Goal: Transaction & Acquisition: Purchase product/service

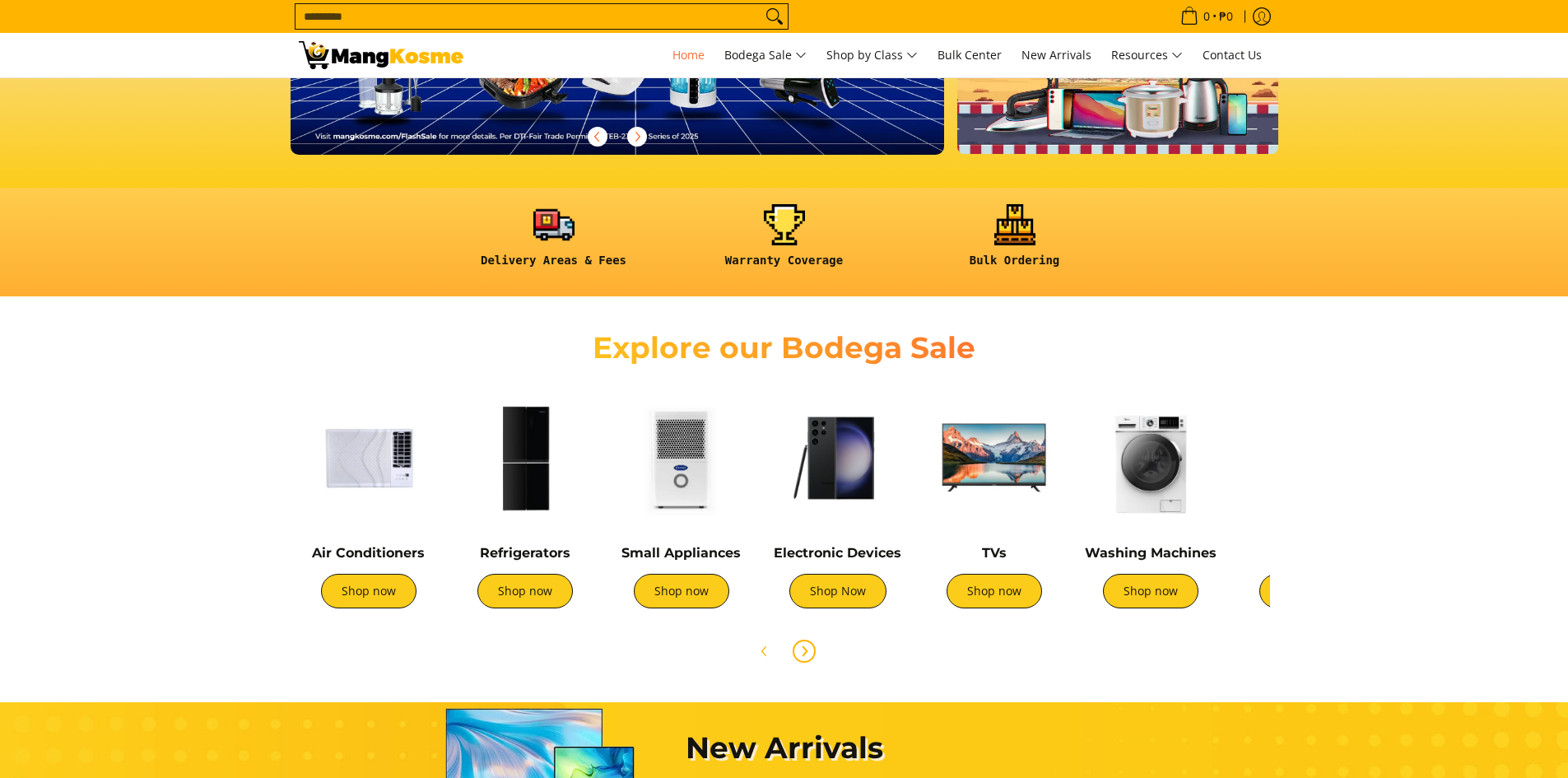
click at [806, 651] on icon "Next" at bounding box center [805, 651] width 4 height 9
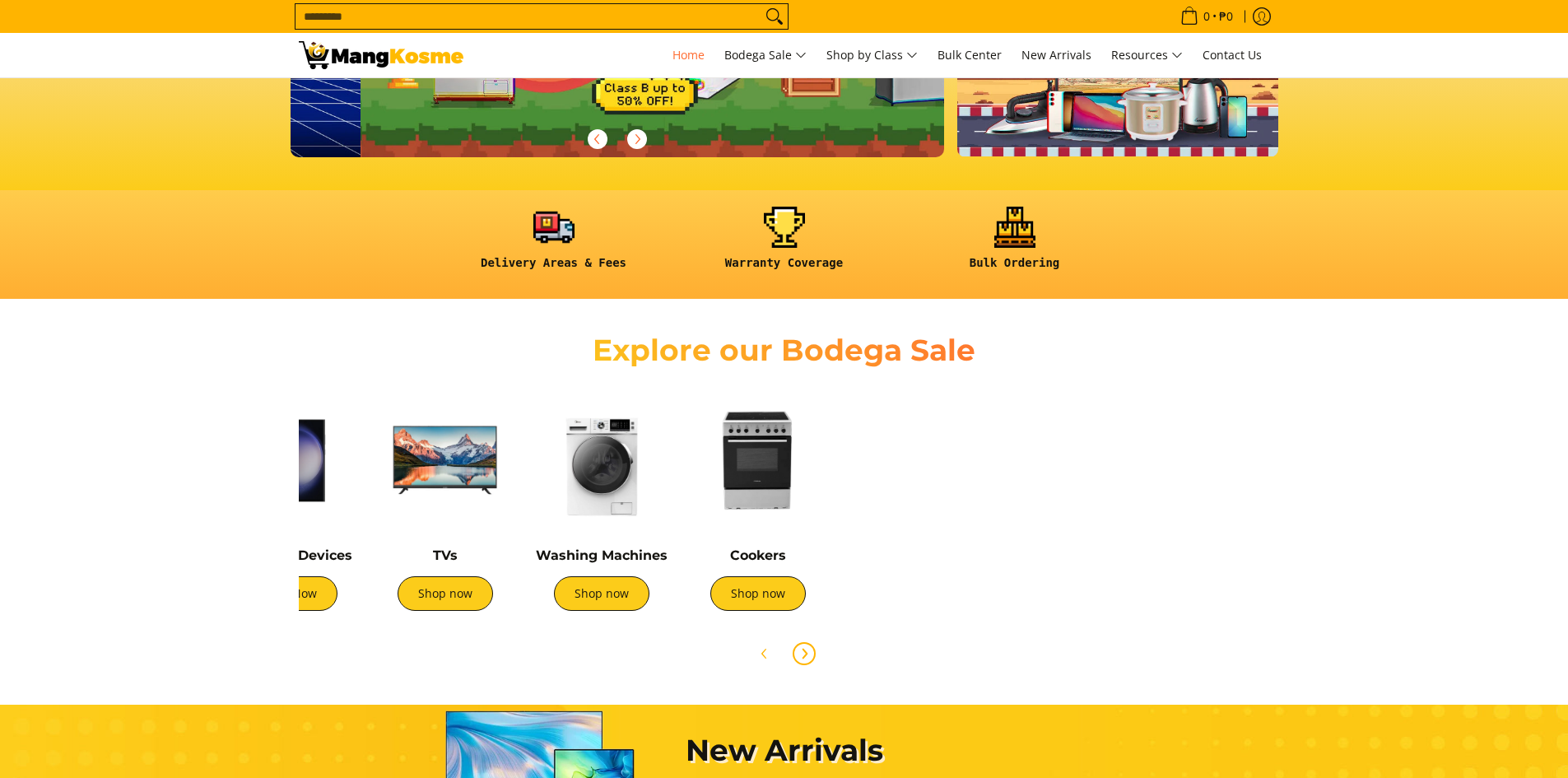
scroll to position [0, 655]
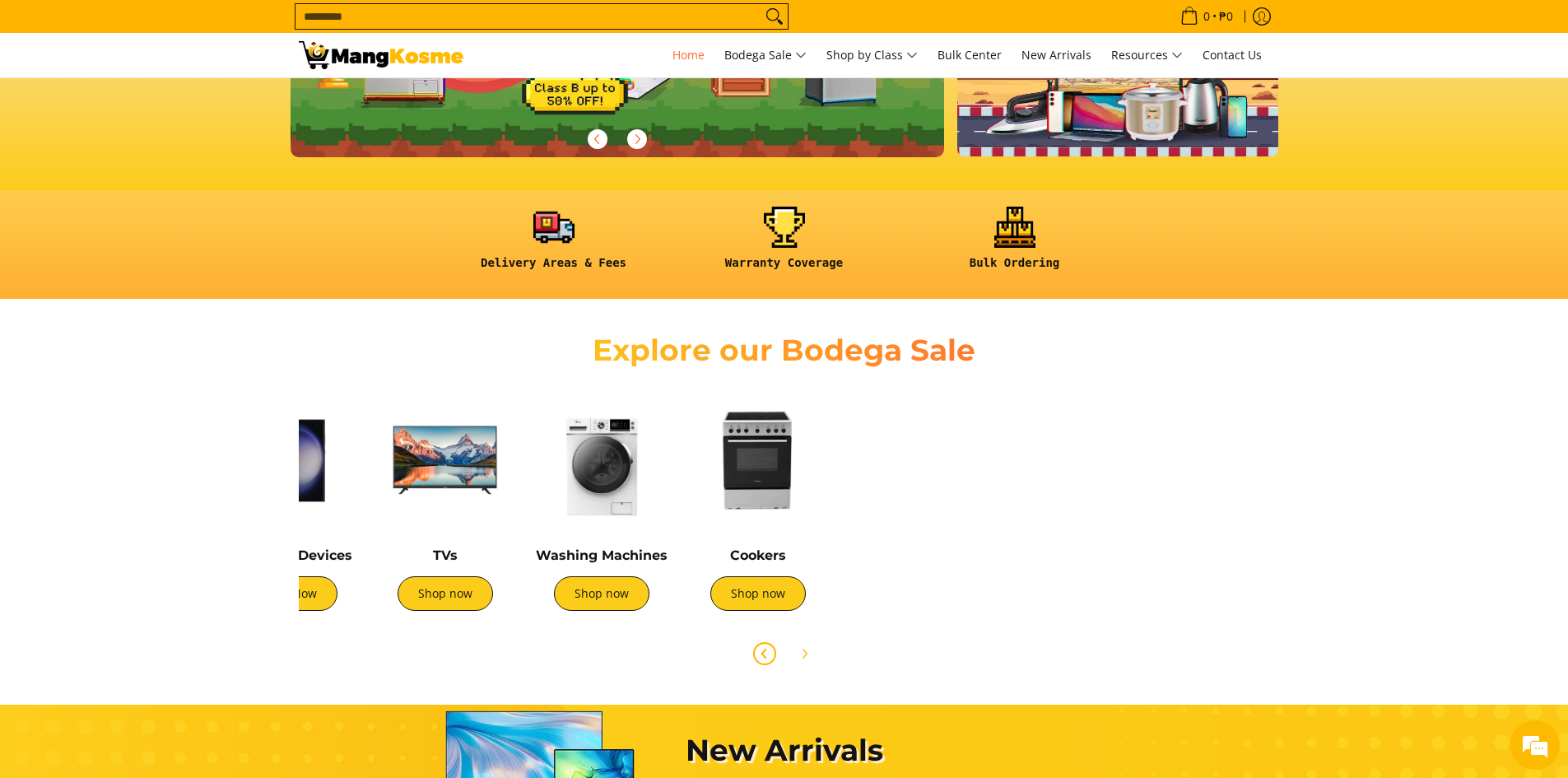
click at [762, 652] on icon "Previous" at bounding box center [763, 653] width 4 height 9
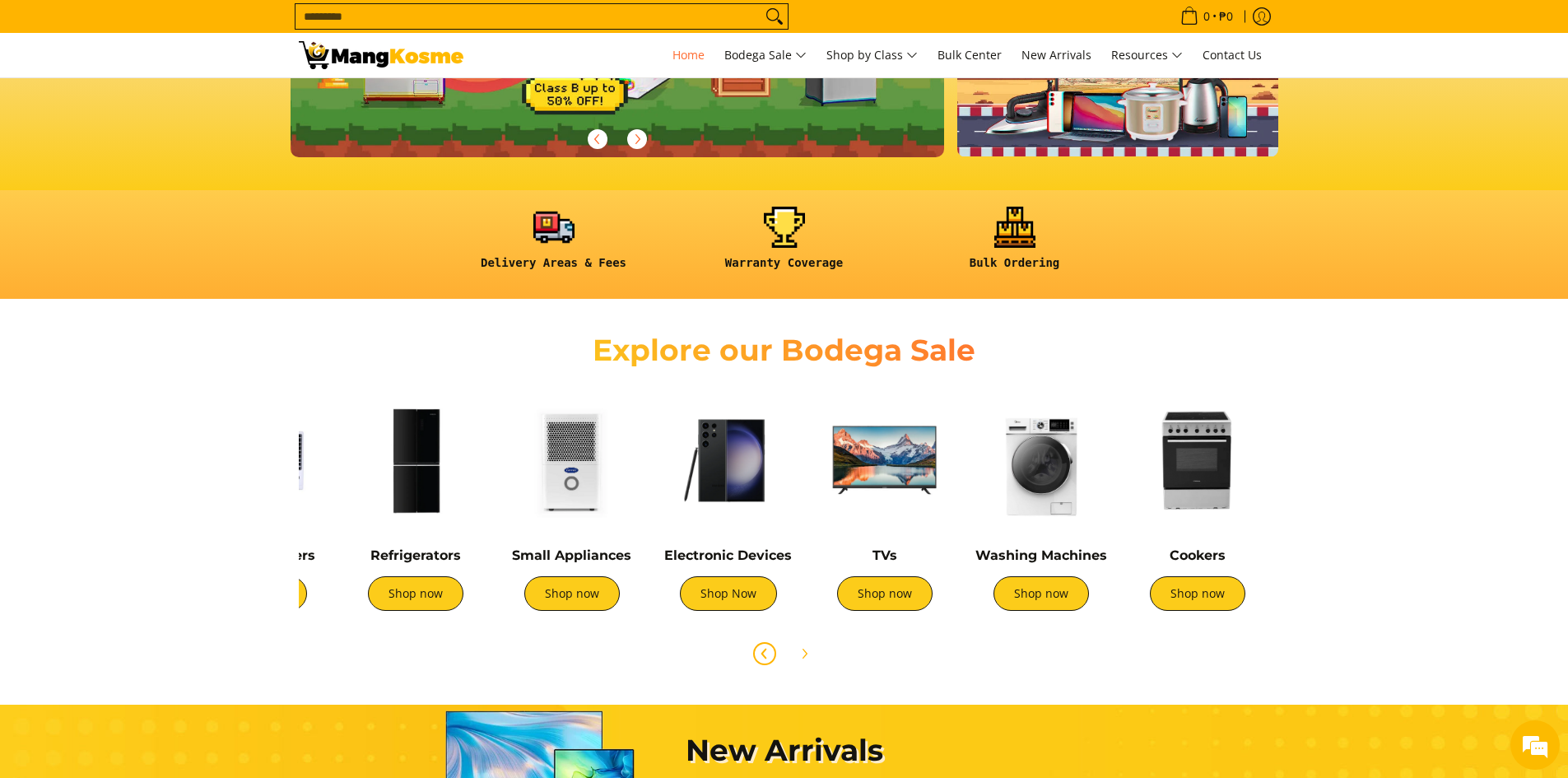
scroll to position [0, 0]
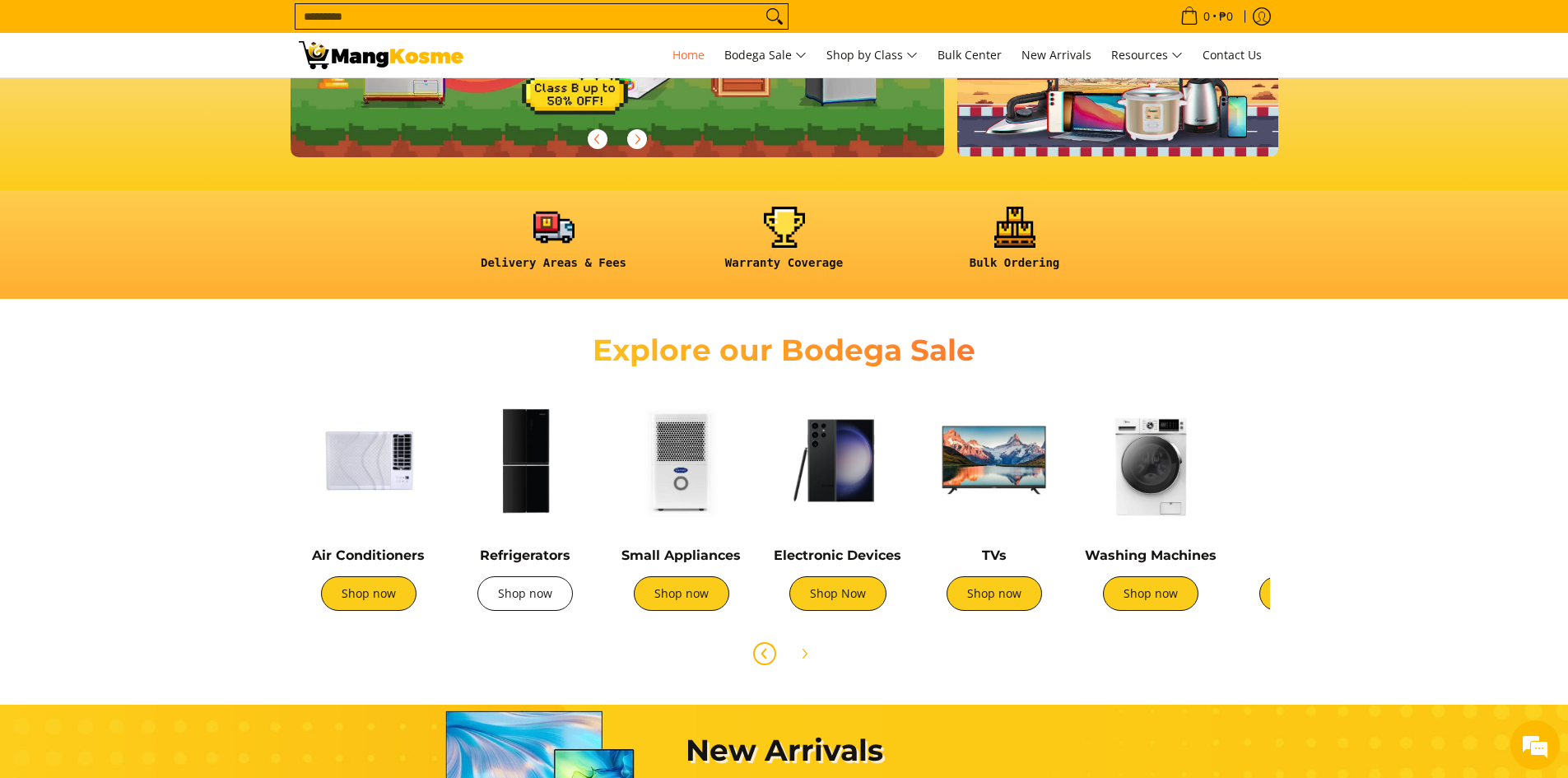
click at [489, 600] on link "Shop now" at bounding box center [525, 593] width 95 height 35
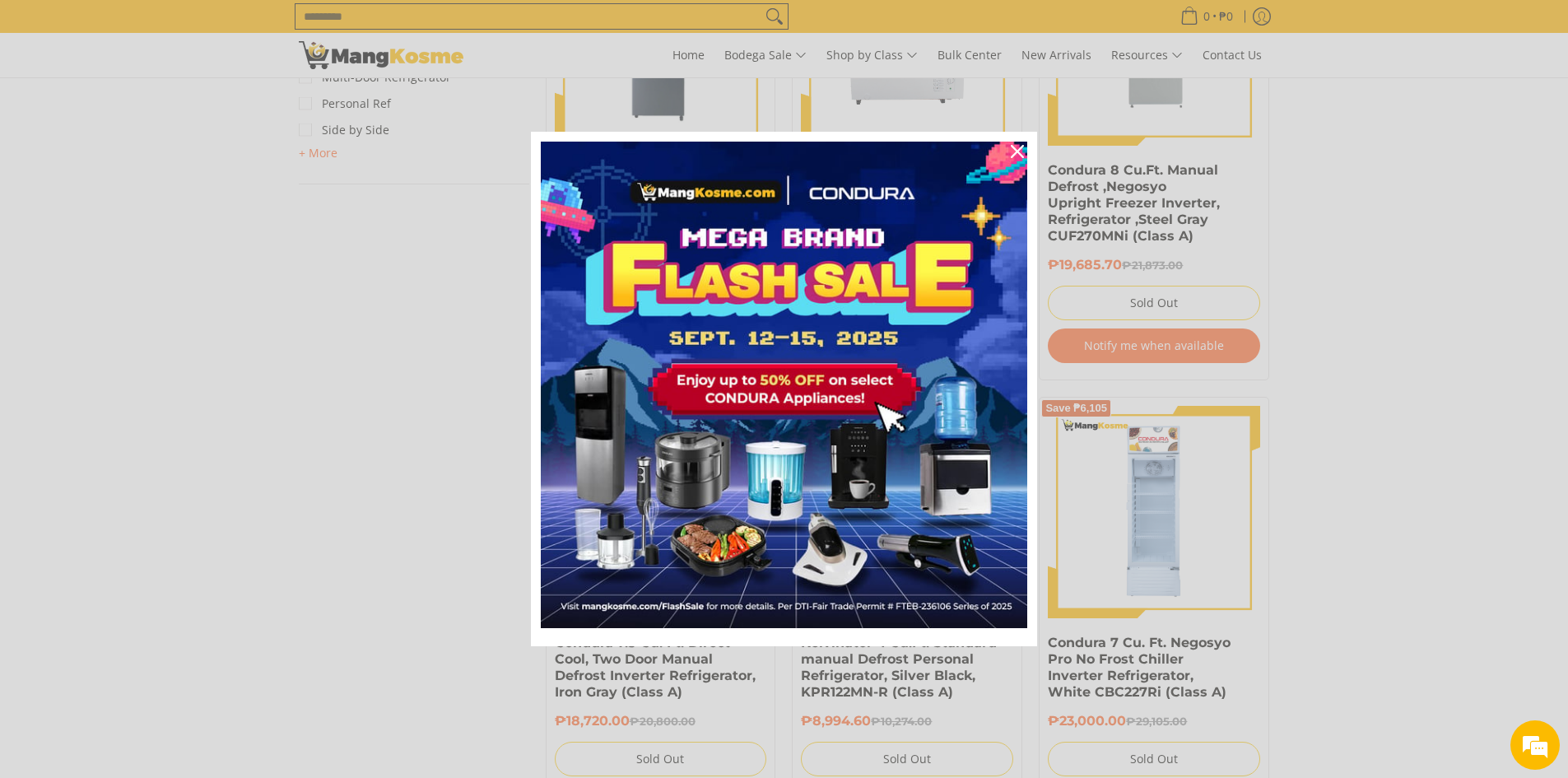
scroll to position [1648, 0]
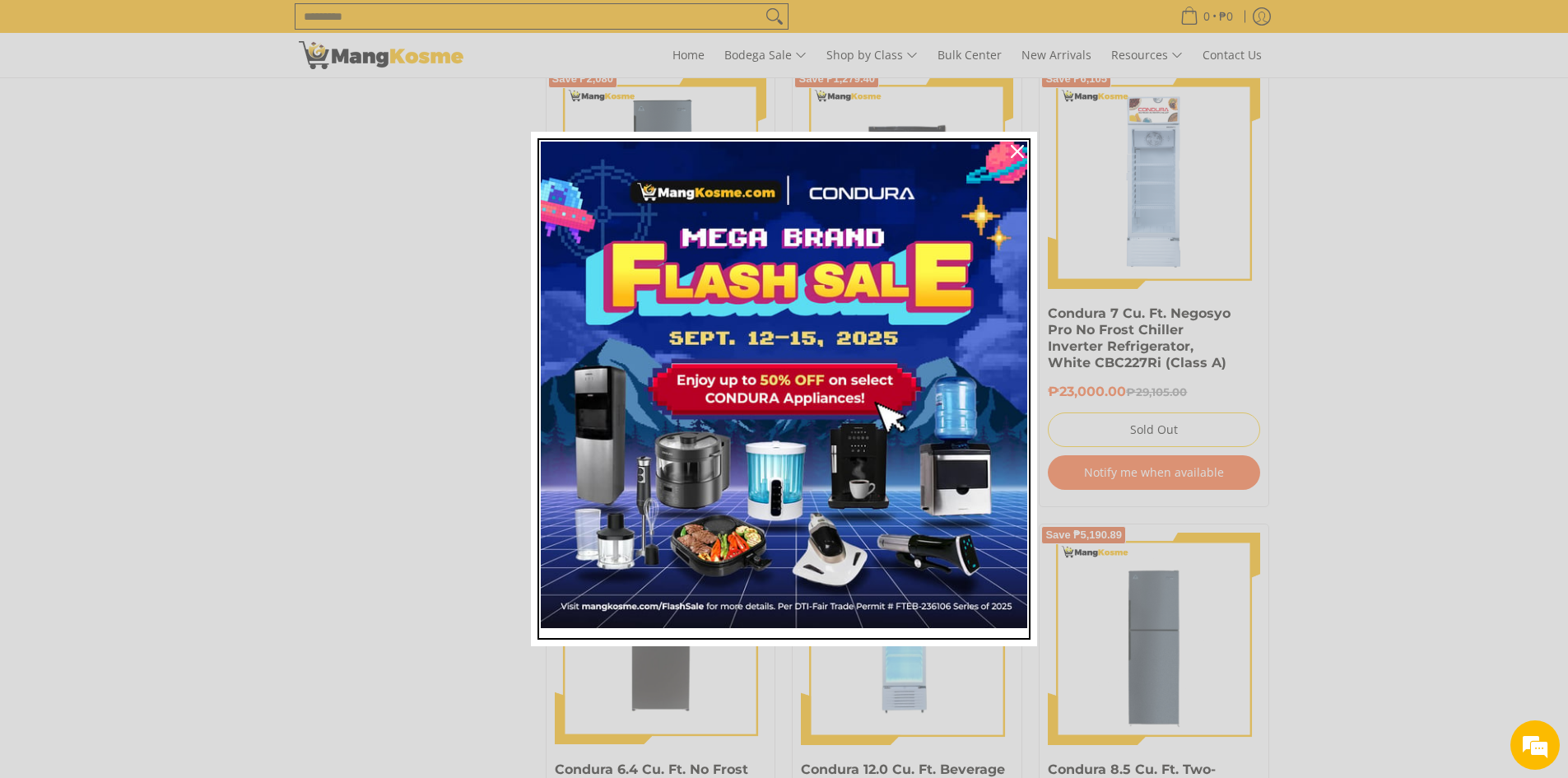
drag, startPoint x: 950, startPoint y: 337, endPoint x: 1133, endPoint y: 193, distance: 232.9
click at [1133, 193] on div "Marketing offer form" at bounding box center [784, 389] width 1568 height 778
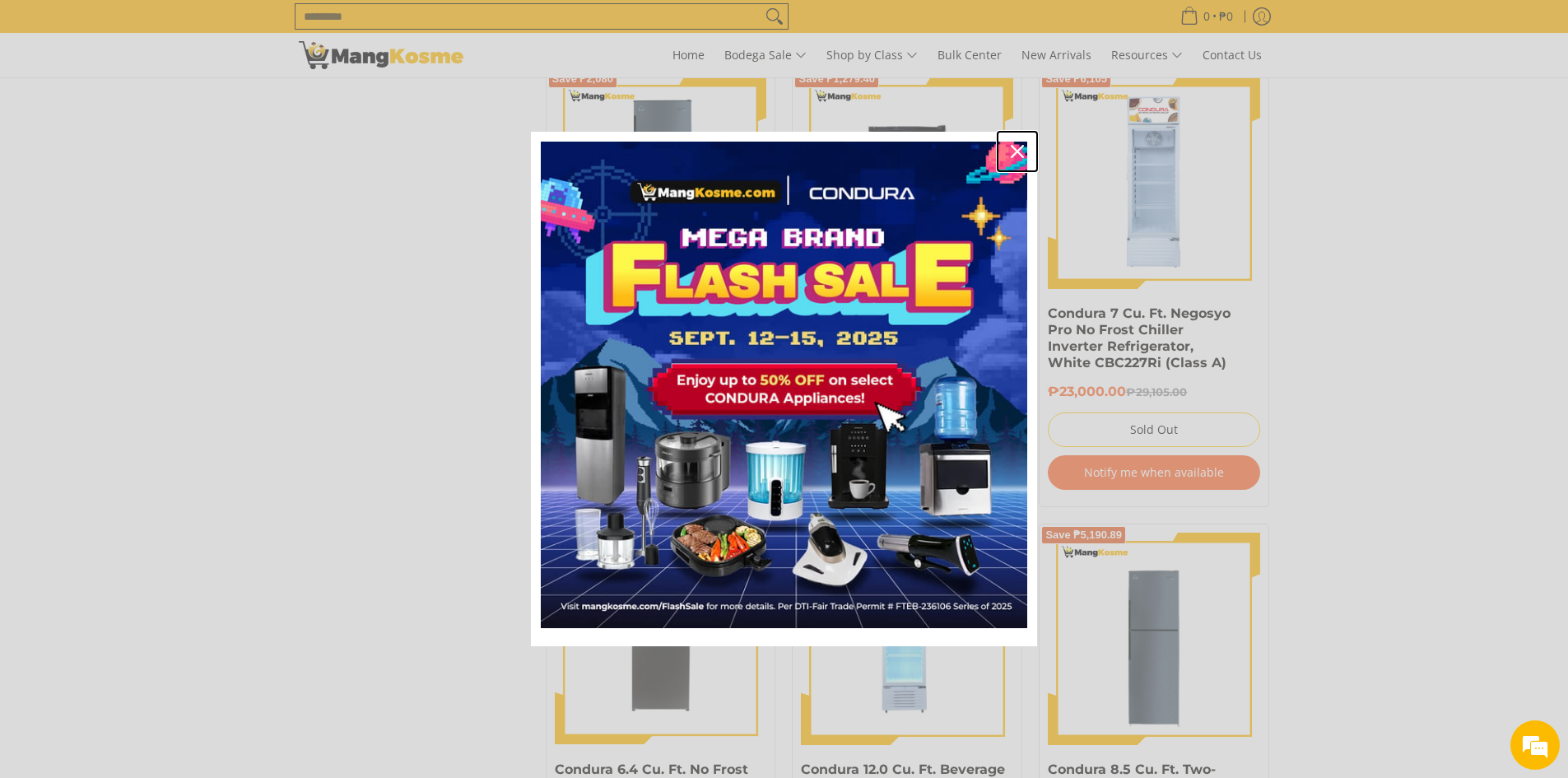
click at [1017, 147] on icon "close icon" at bounding box center [1017, 152] width 13 height 13
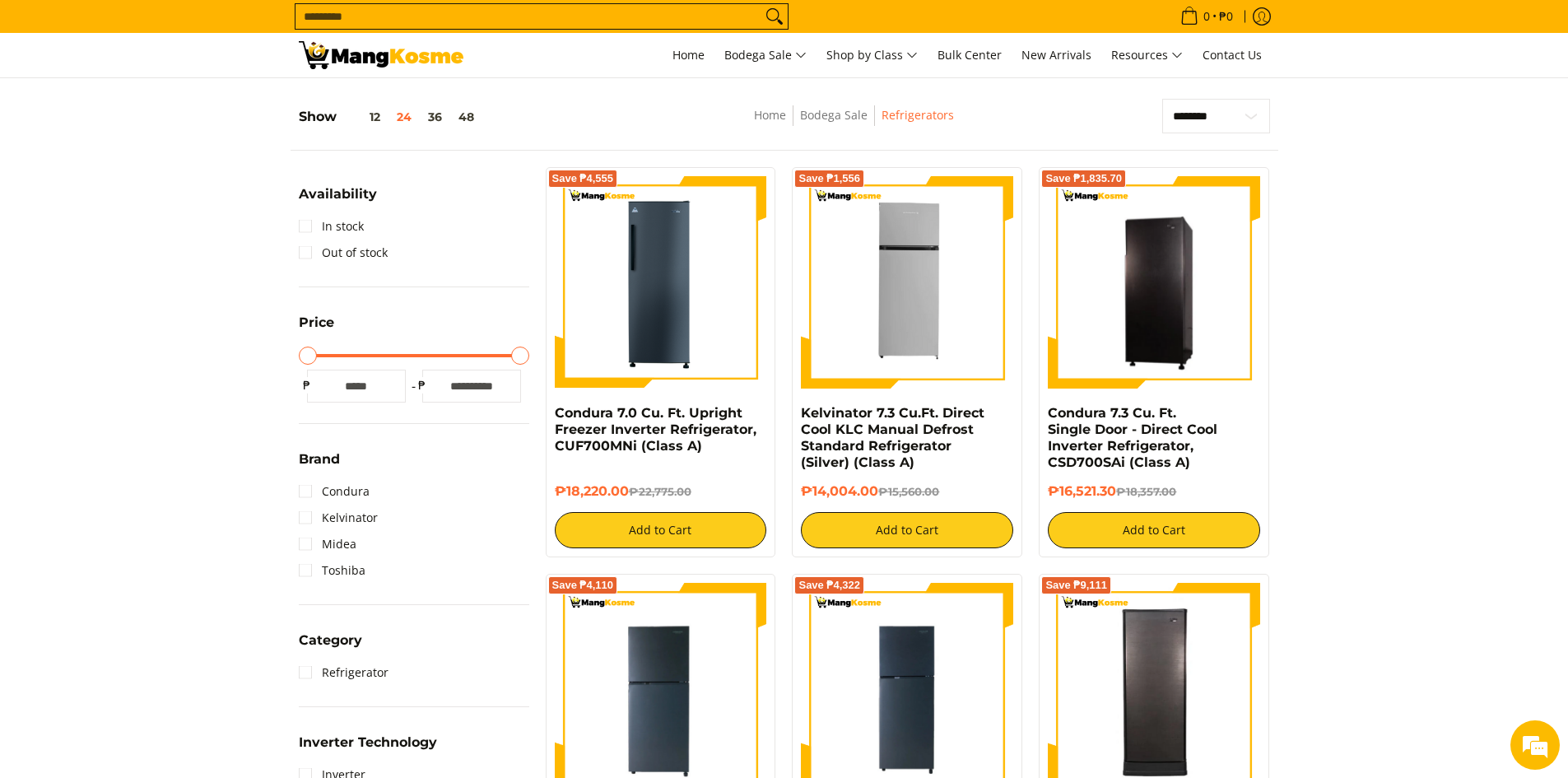
scroll to position [83, 0]
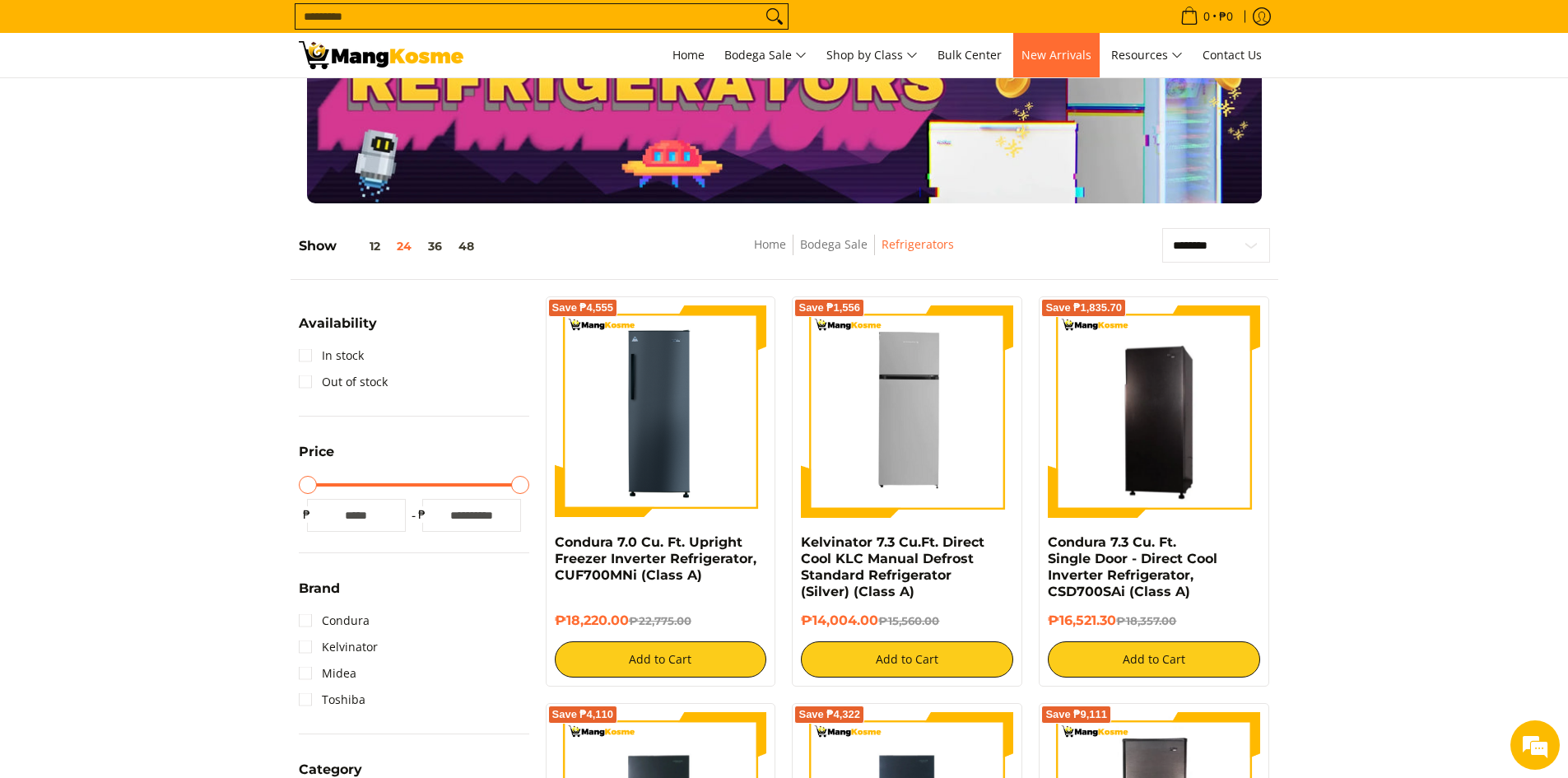
click at [1067, 48] on span "New Arrivals" at bounding box center [1057, 54] width 70 height 15
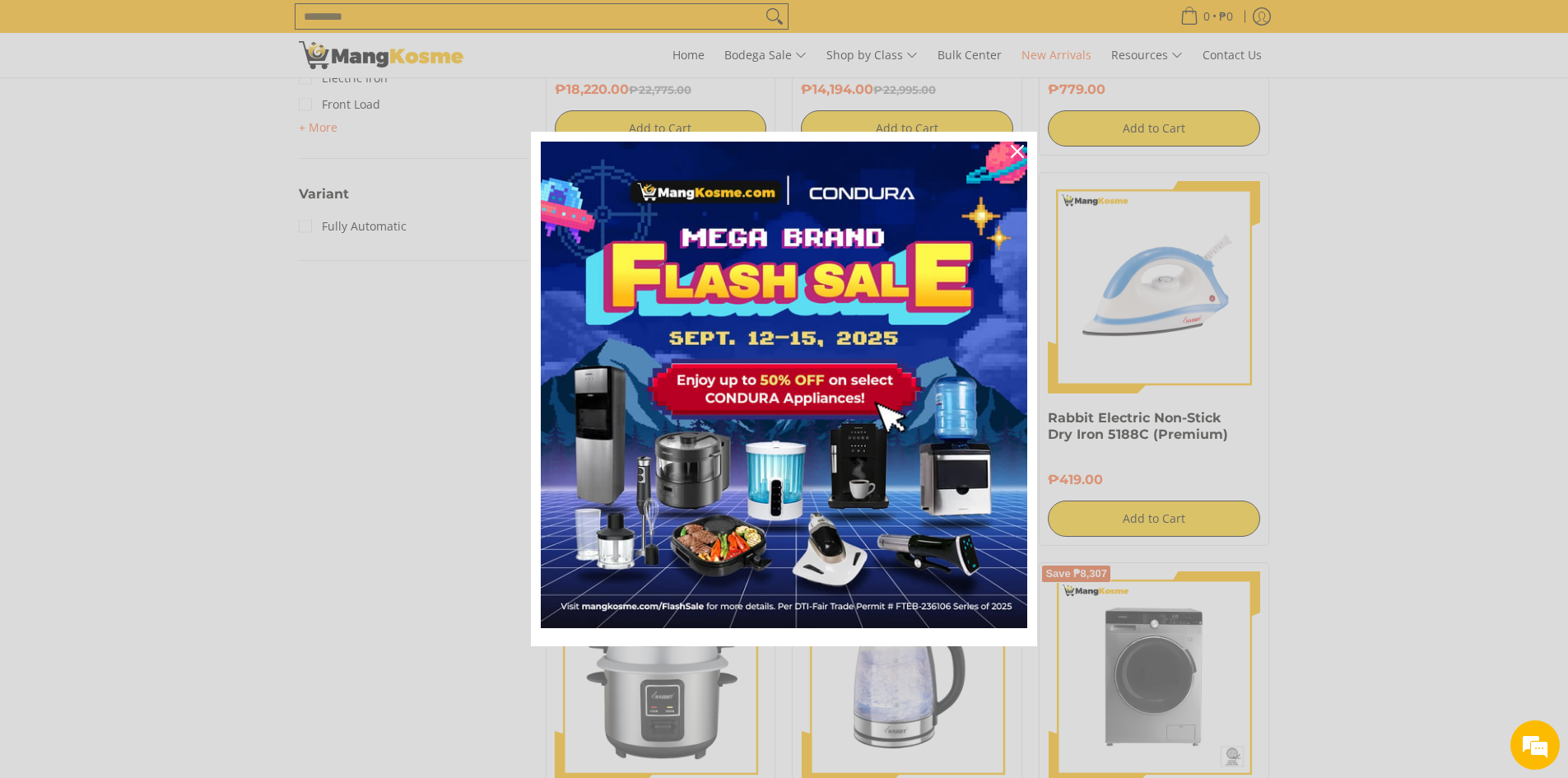
scroll to position [2059, 0]
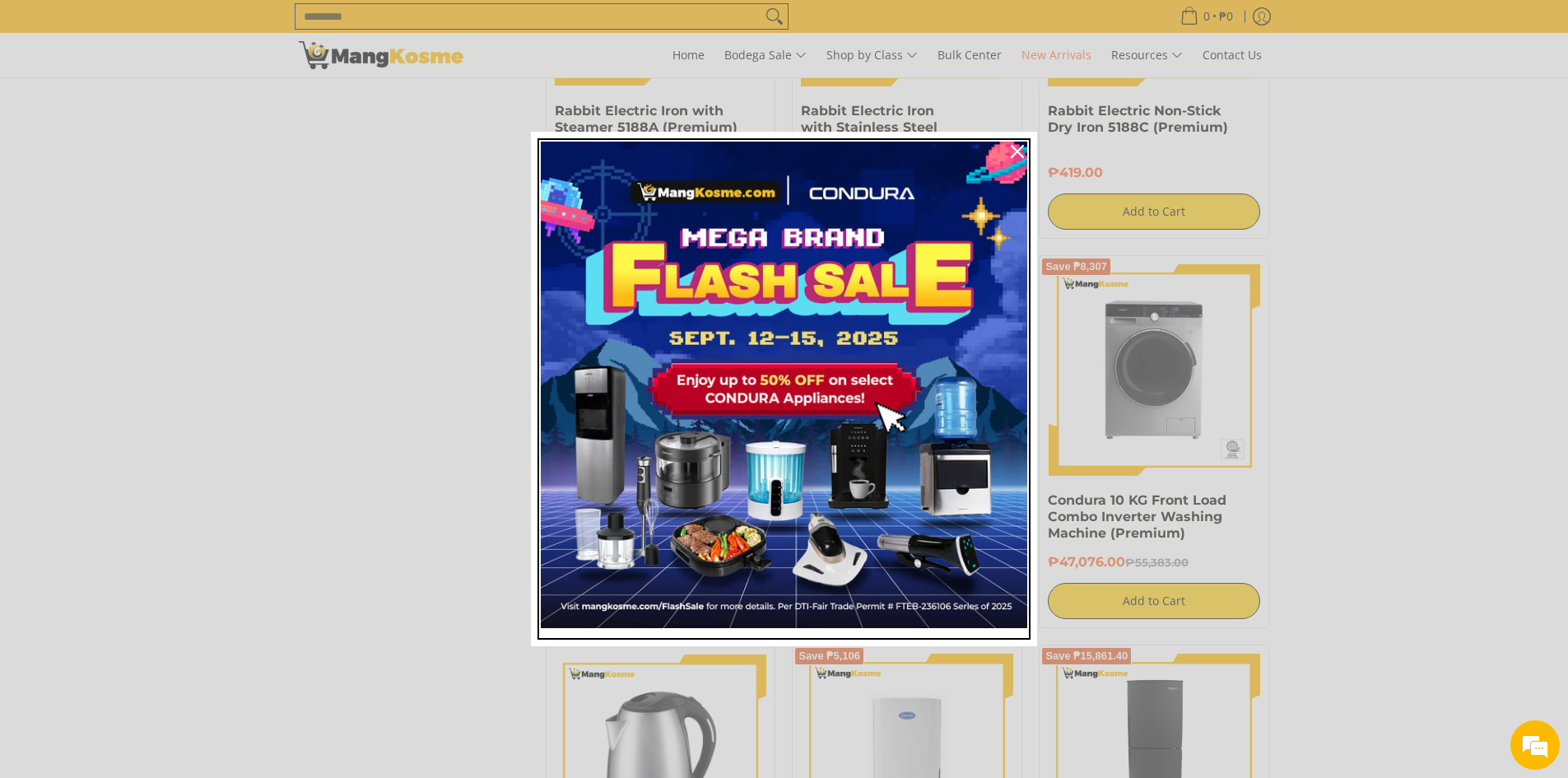
click at [854, 399] on img "Marketing offer form" at bounding box center [784, 385] width 486 height 486
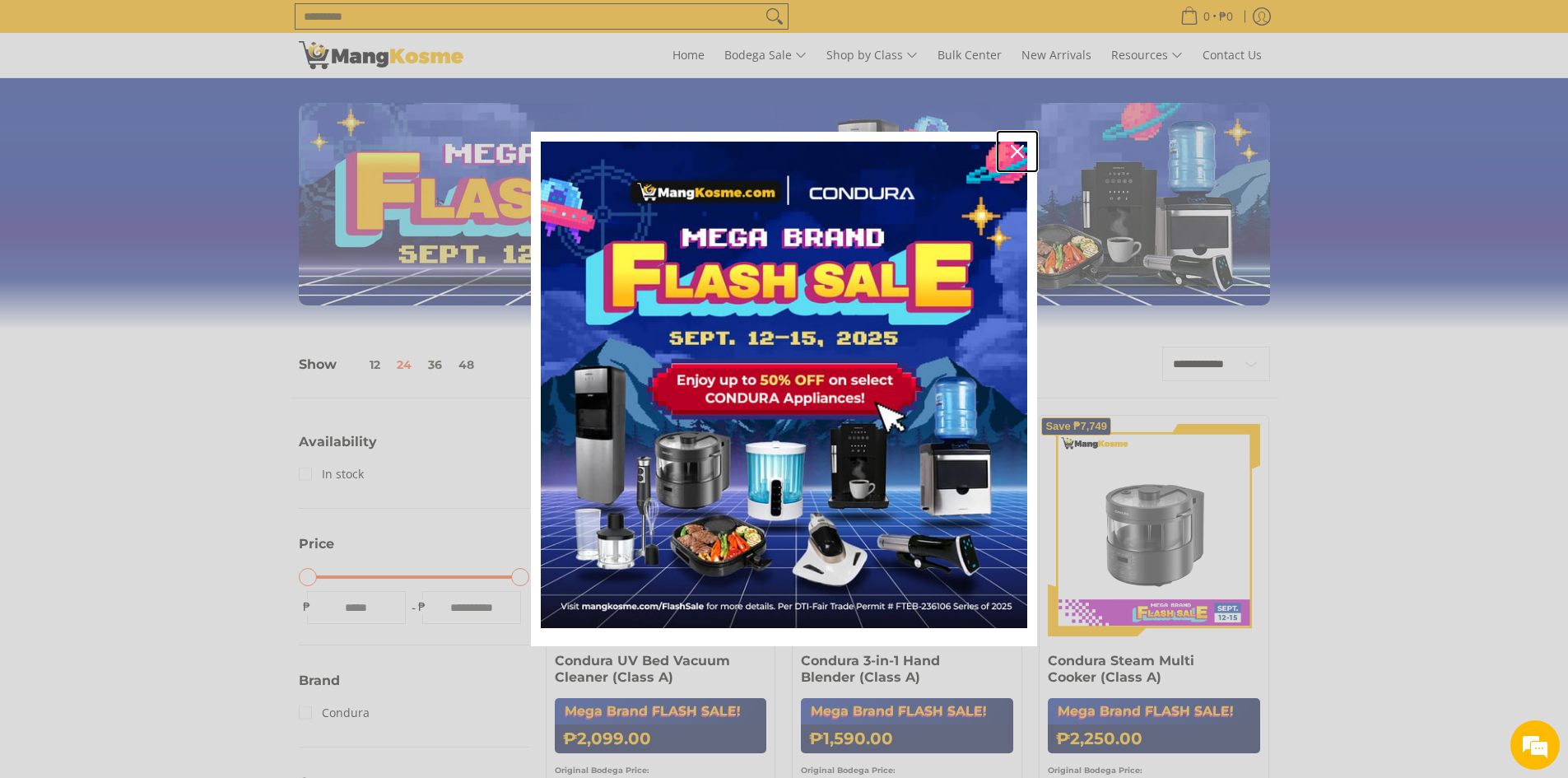
click at [1013, 148] on icon "close icon" at bounding box center [1017, 152] width 13 height 13
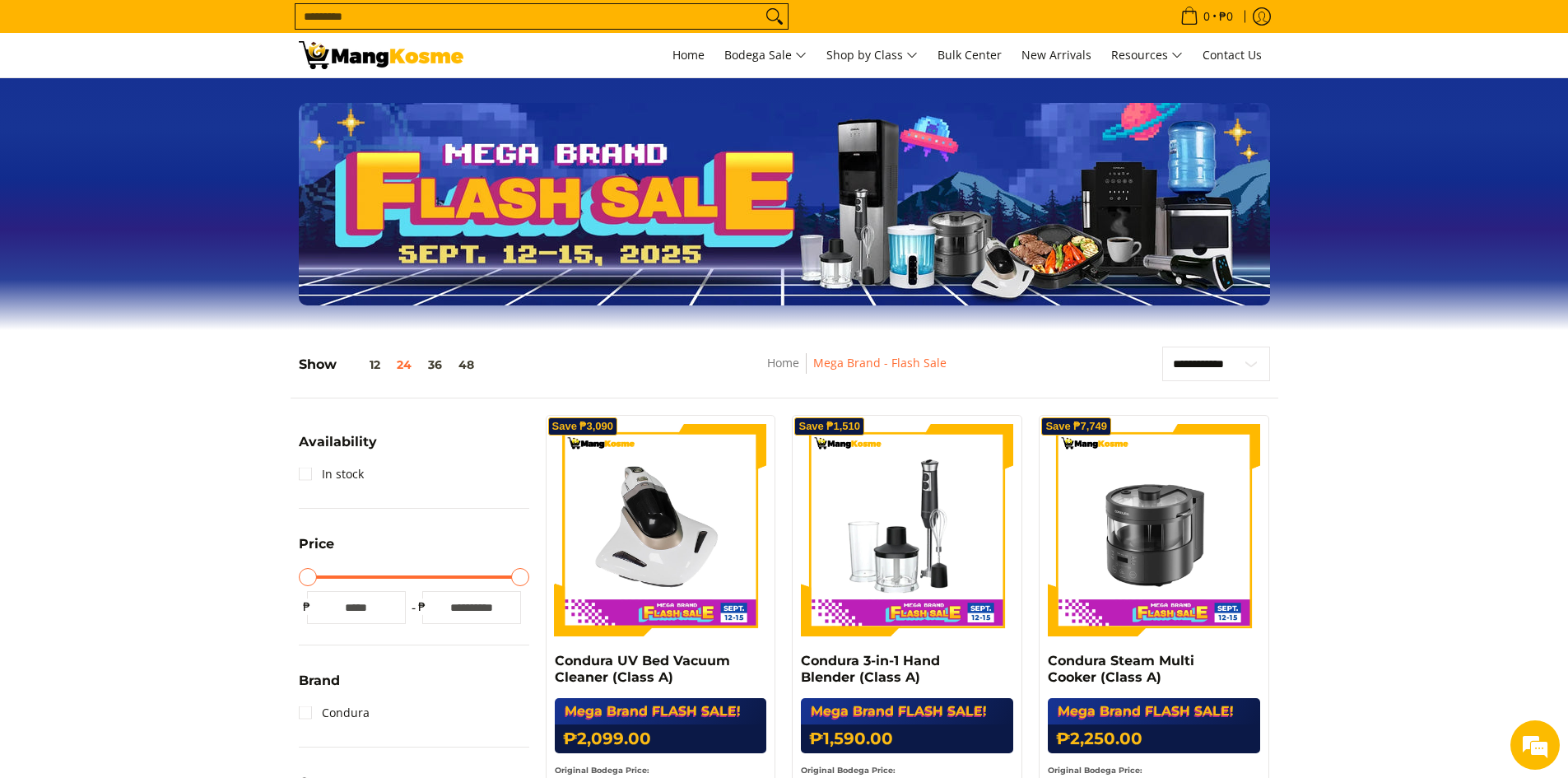
click at [537, 10] on input "Search..." at bounding box center [527, 17] width 466 height 25
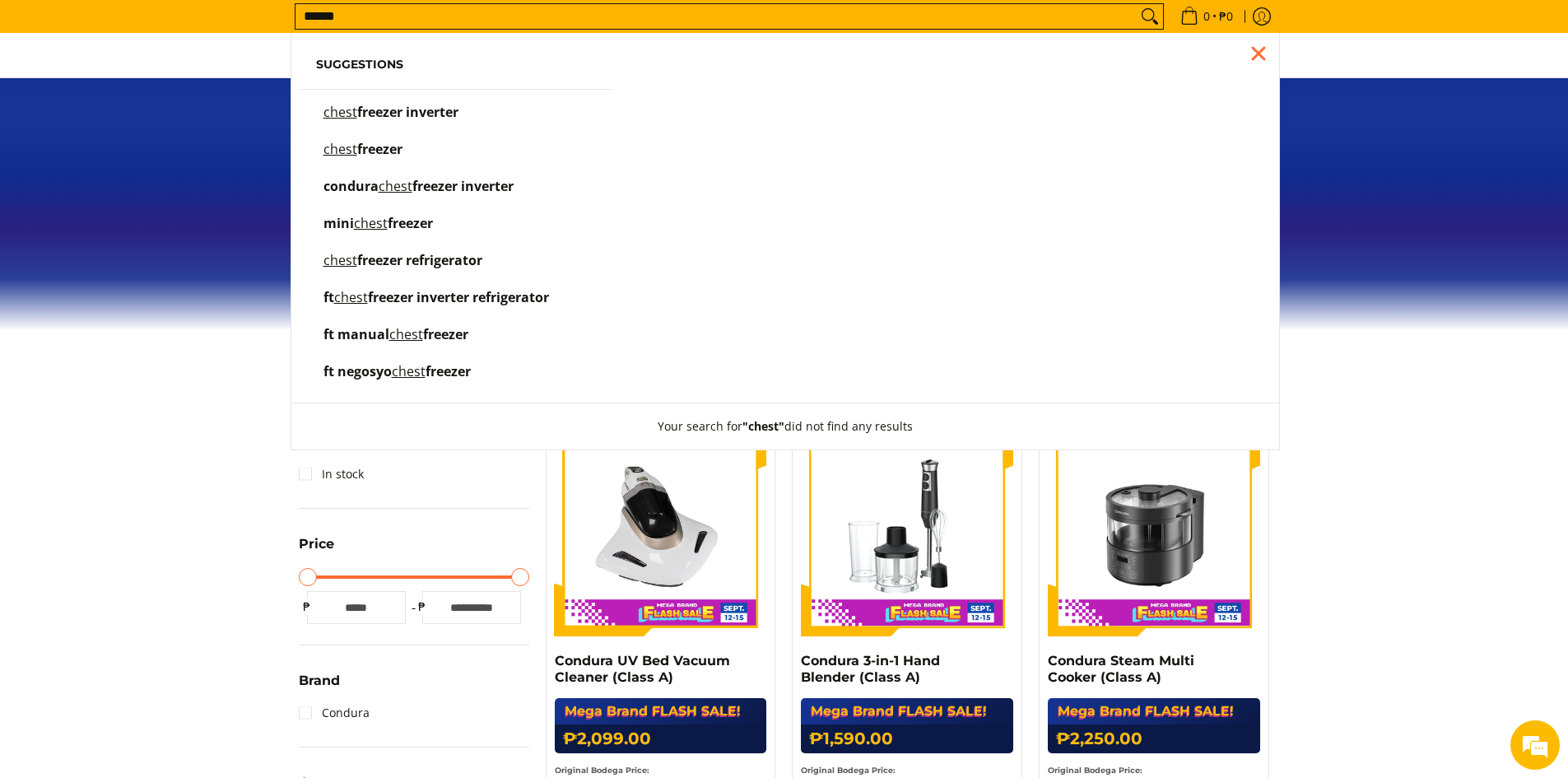
type input "*****"
click at [437, 109] on span "freezer inverter" at bounding box center [407, 112] width 101 height 18
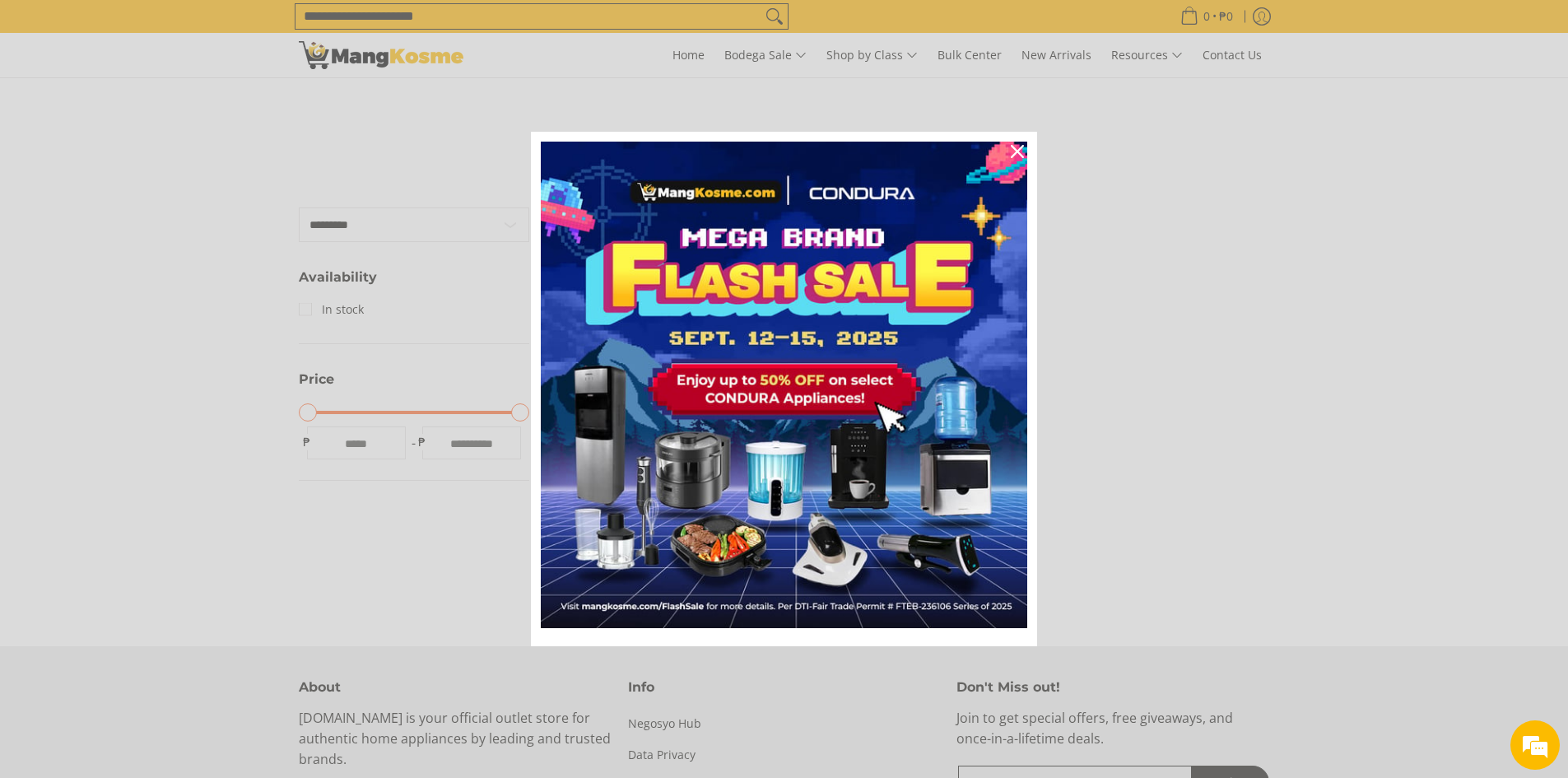
scroll to position [247, 0]
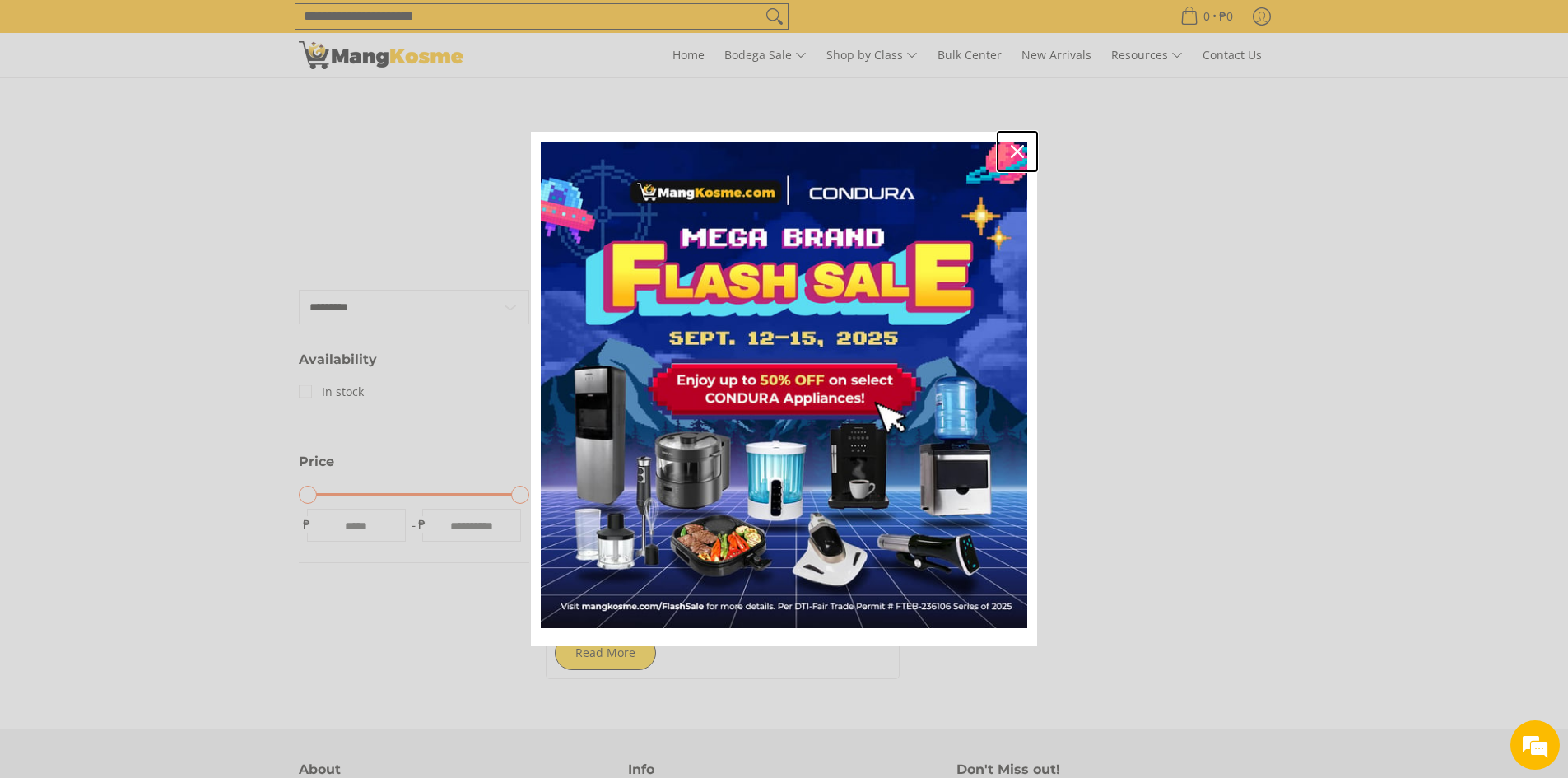
click at [1017, 144] on div "Close" at bounding box center [1017, 151] width 26 height 26
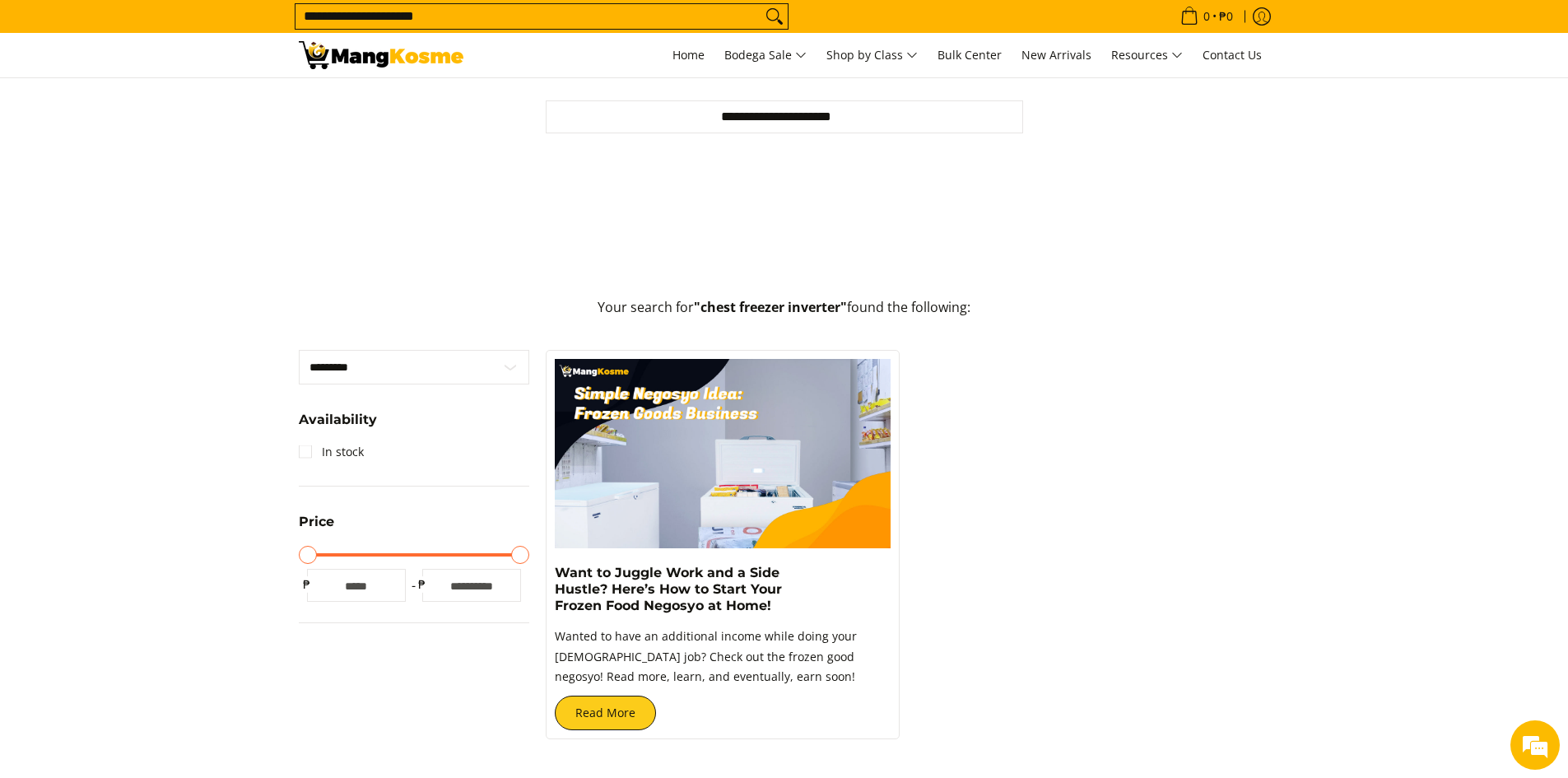
scroll to position [83, 0]
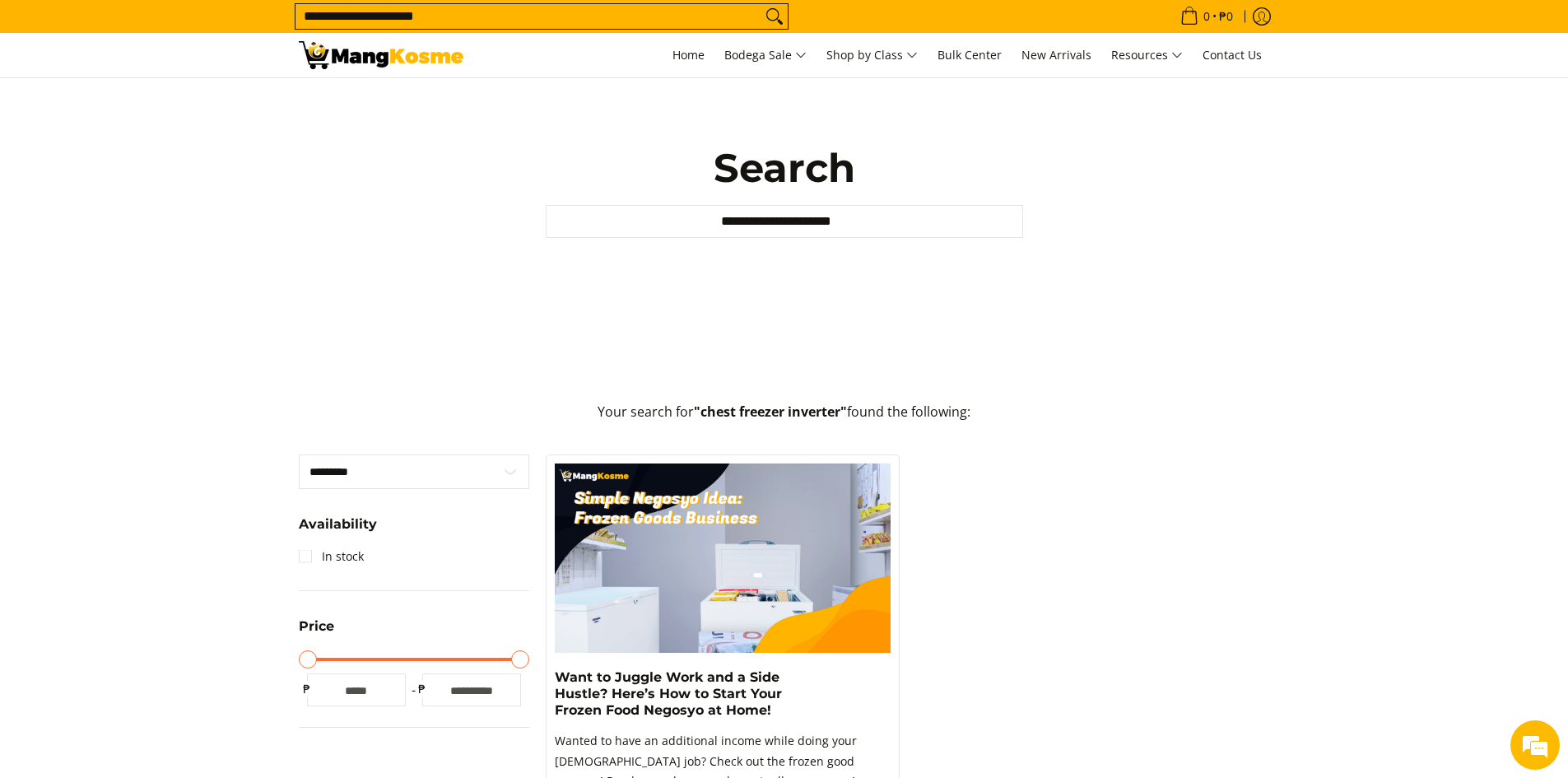
click at [456, 20] on input "**********" at bounding box center [527, 17] width 466 height 25
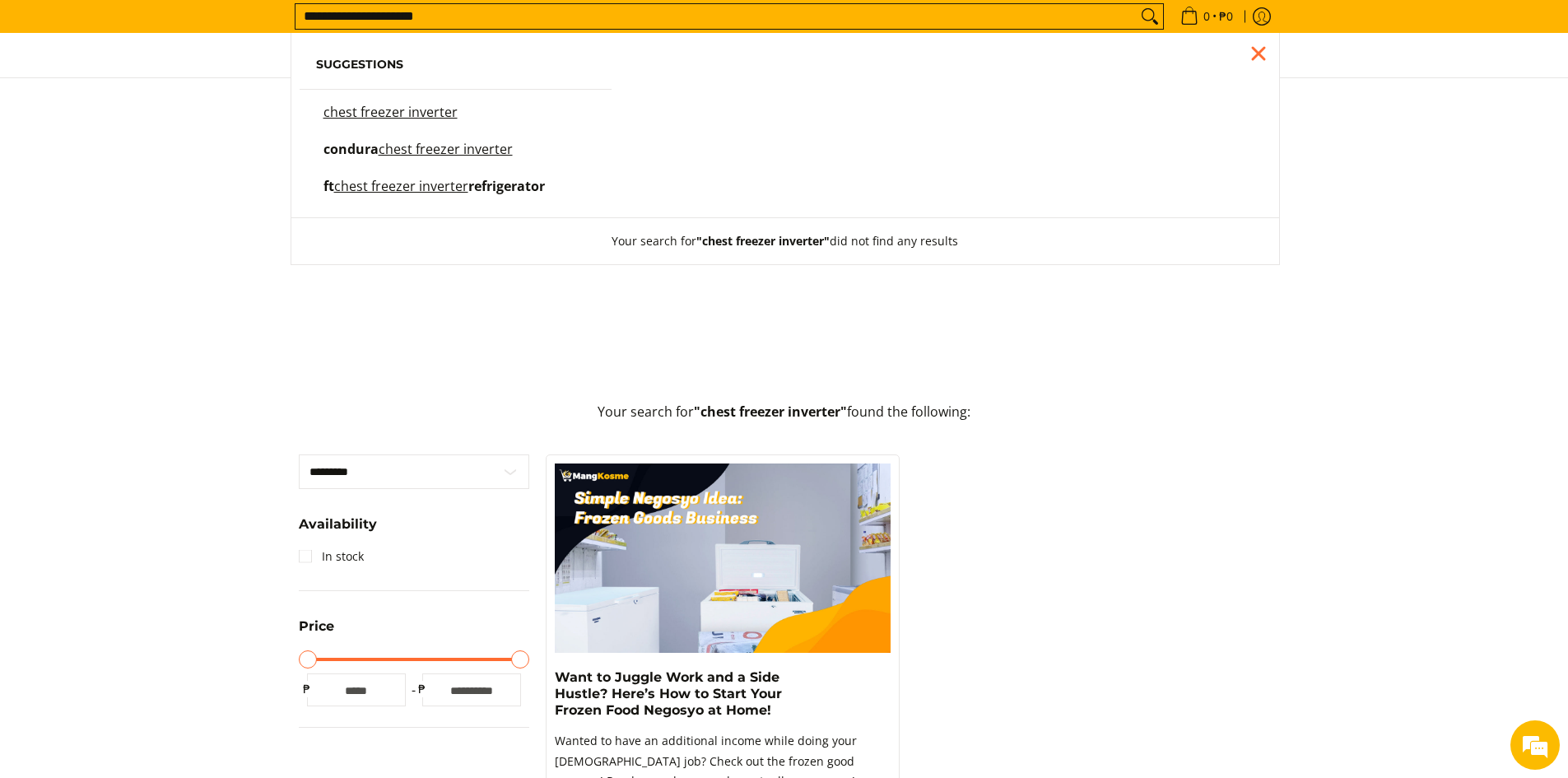
scroll to position [0, 0]
click at [397, 186] on mark "chest freezer inverter" at bounding box center [402, 186] width 135 height 18
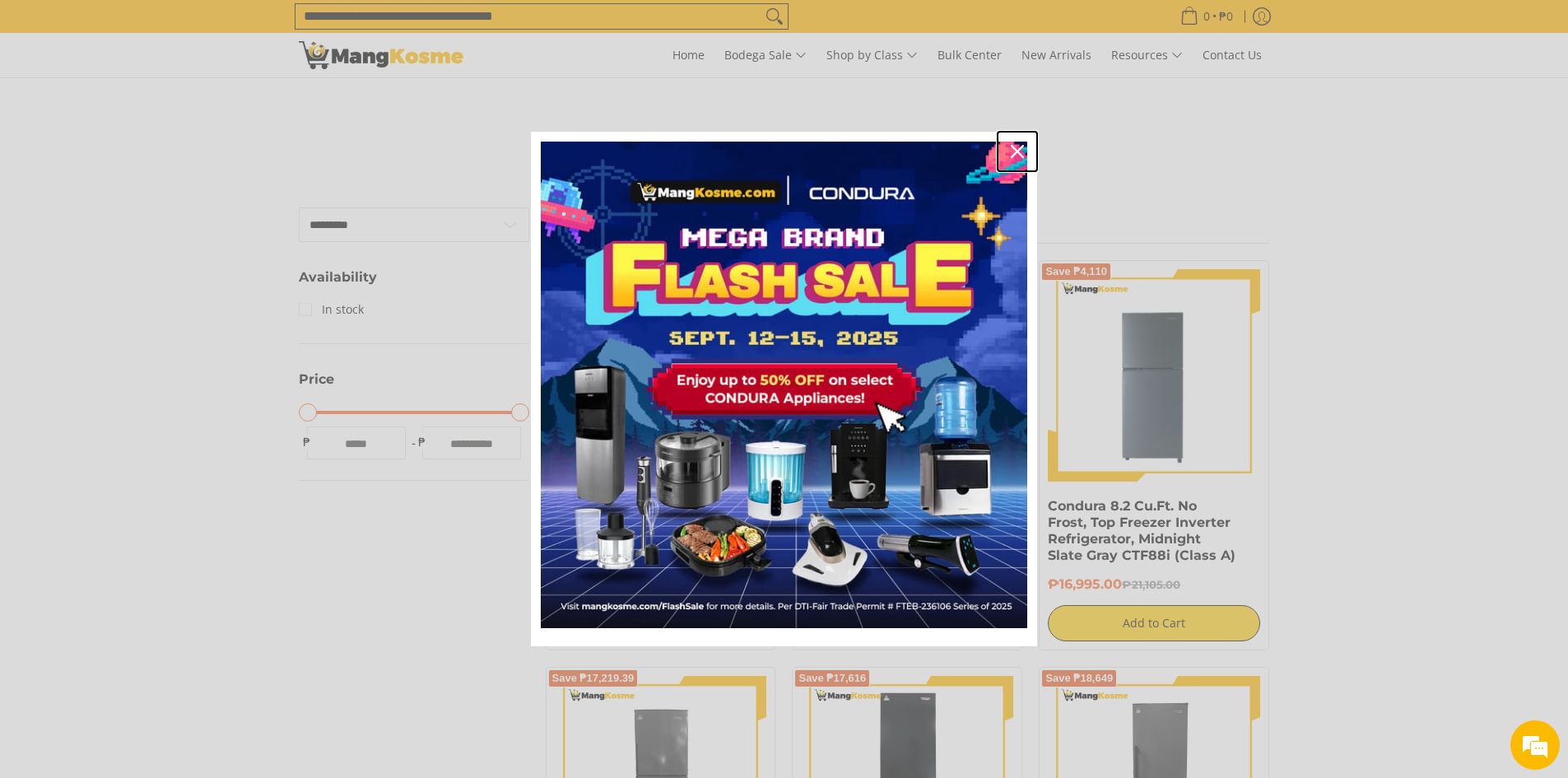
drag, startPoint x: 1017, startPoint y: 145, endPoint x: 1027, endPoint y: 157, distance: 15.6
click at [1017, 145] on icon "close icon" at bounding box center [1017, 152] width 13 height 13
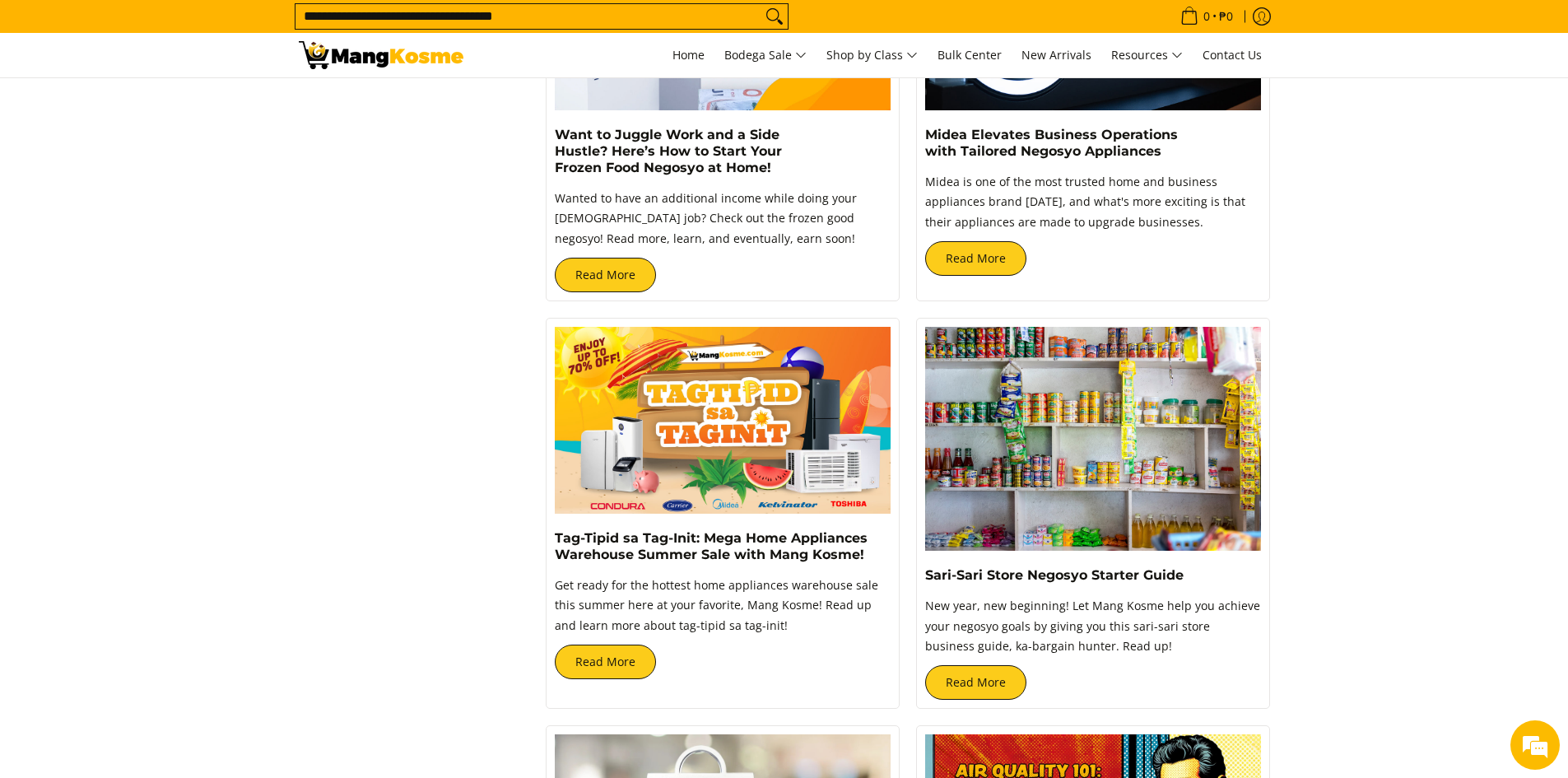
scroll to position [3377, 0]
